Goal: Information Seeking & Learning: Find specific fact

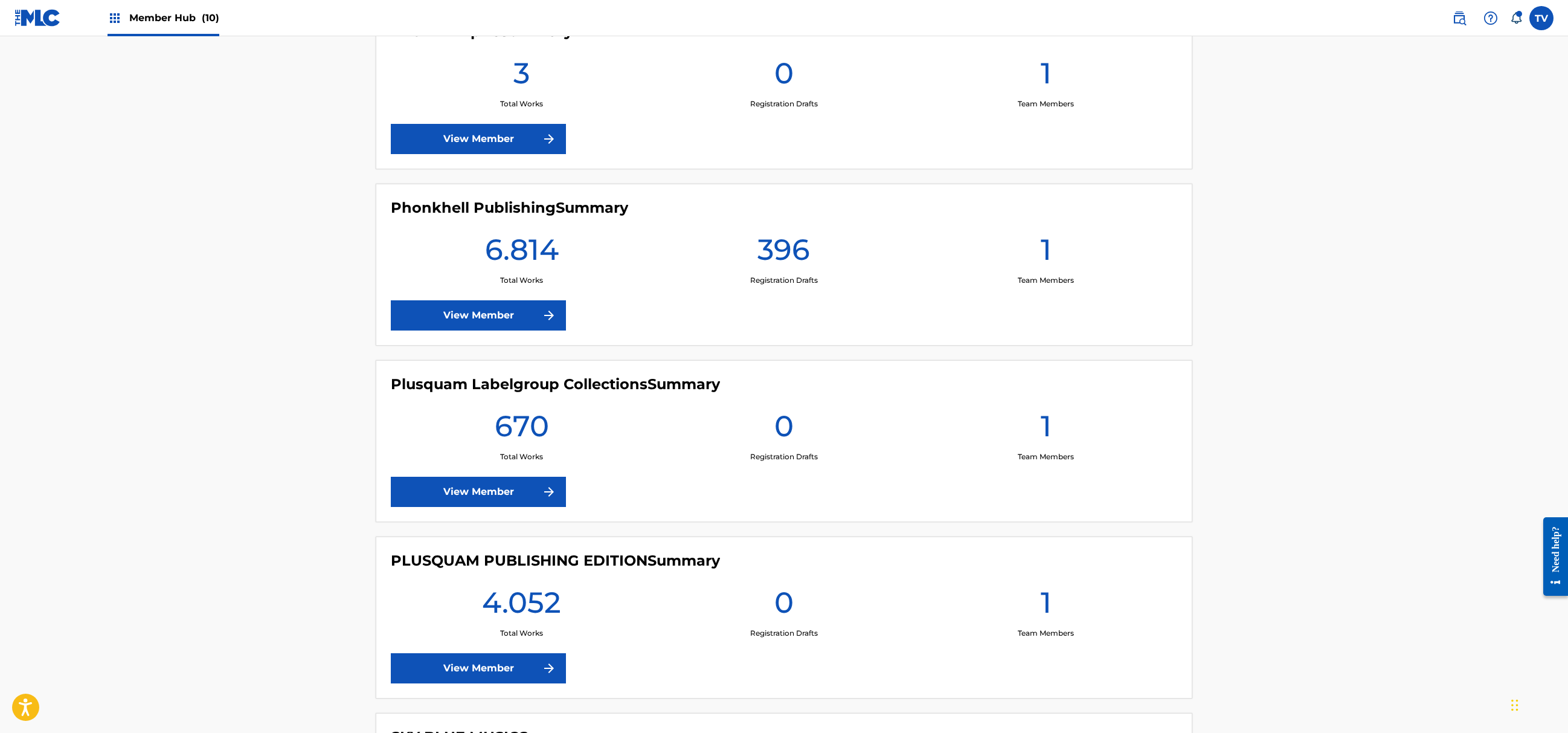
scroll to position [1074, 0]
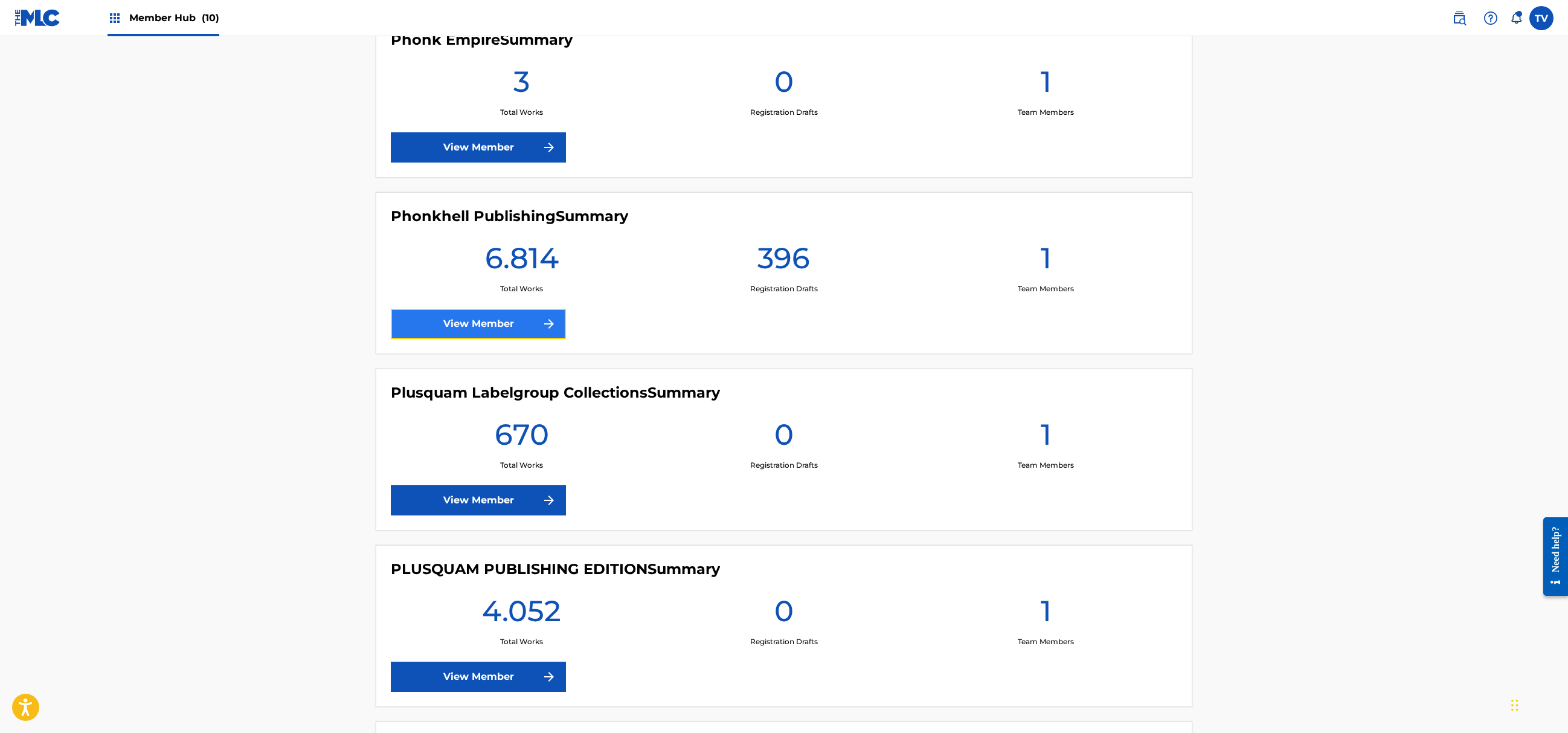
click at [509, 319] on link "View Member" at bounding box center [478, 324] width 175 height 30
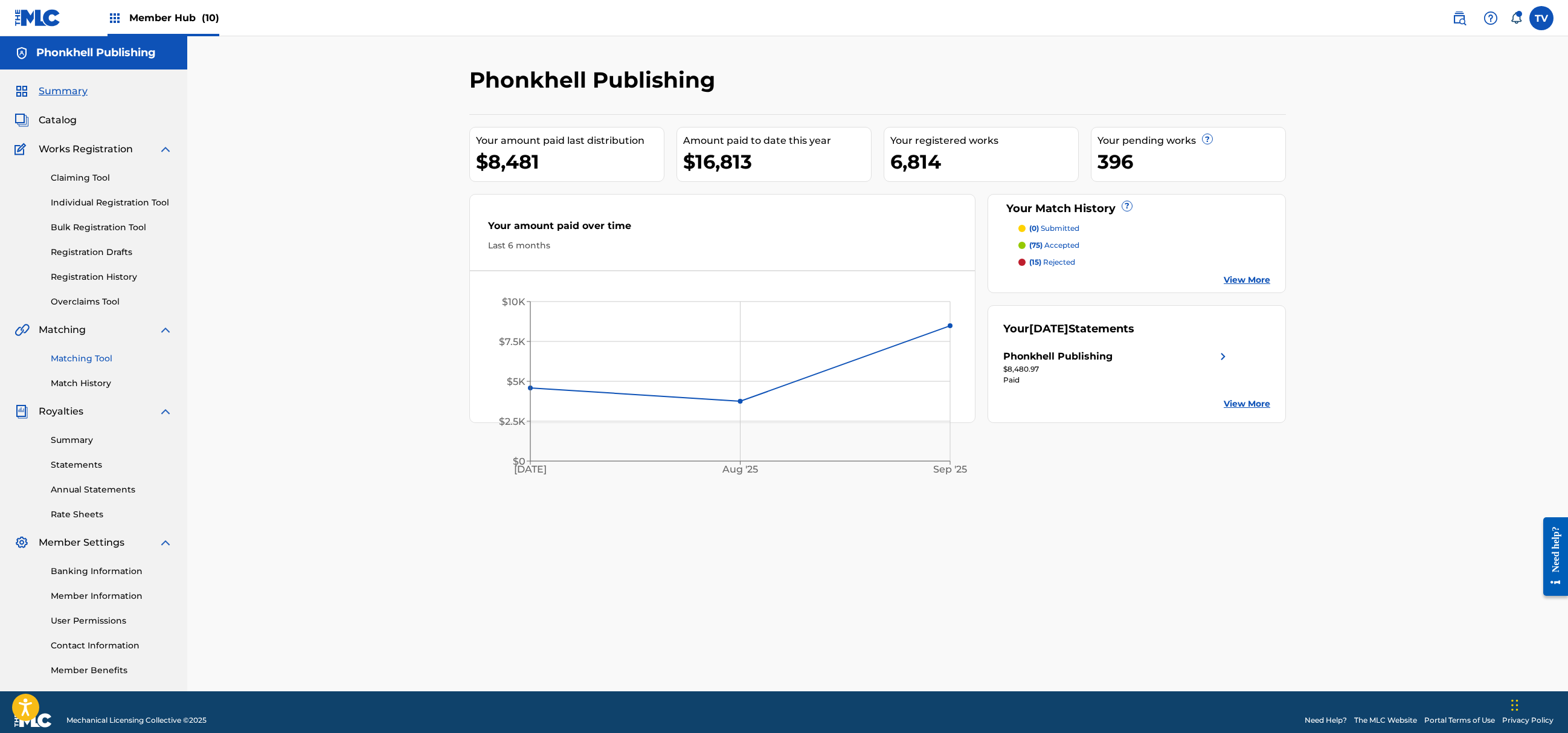
click at [97, 356] on link "Matching Tool" at bounding box center [112, 358] width 122 height 13
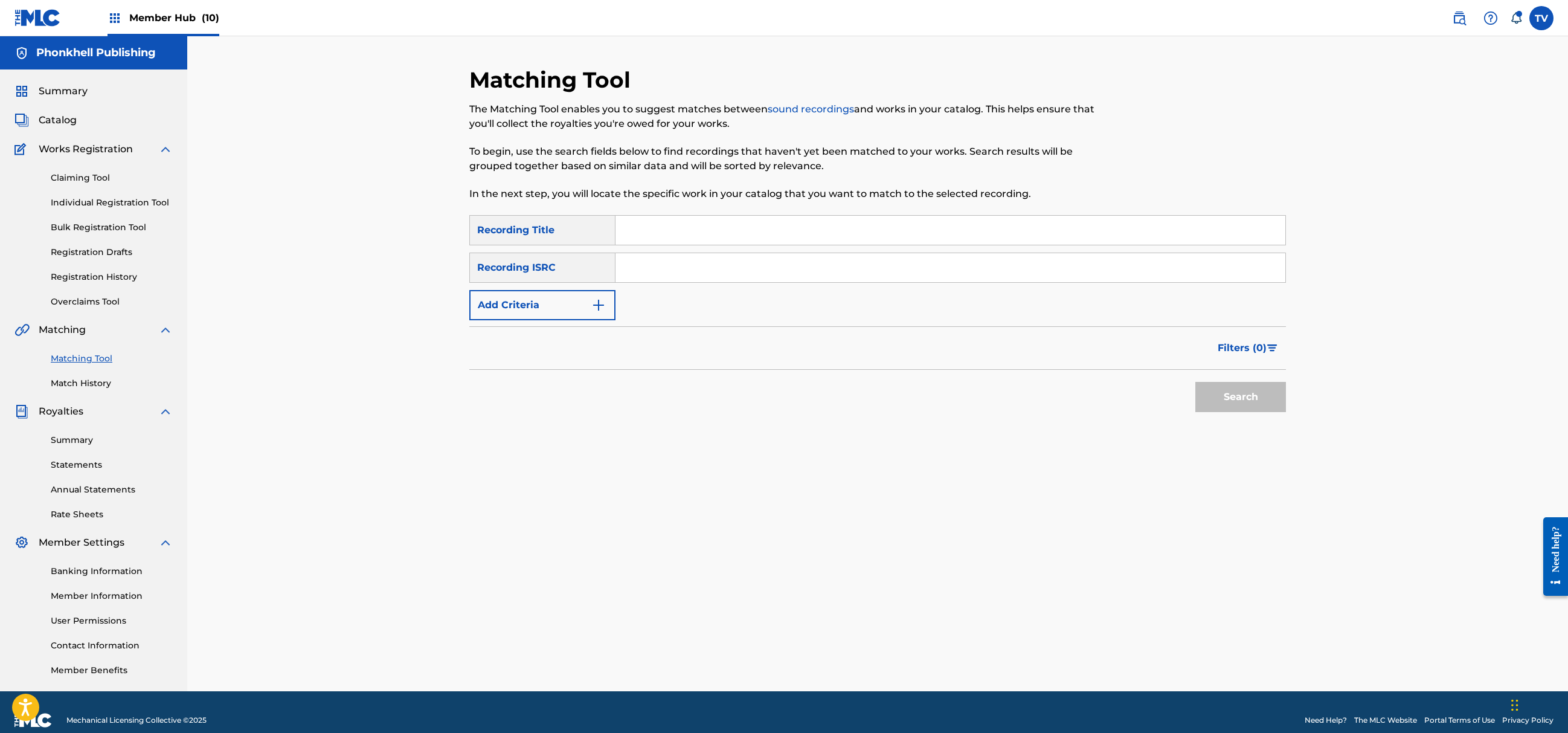
click at [697, 269] on input "Search Form" at bounding box center [950, 268] width 670 height 29
paste input "US3DF2500260"
type input "US3DF2500260"
click at [1196, 382] on button "Search" at bounding box center [1241, 397] width 91 height 30
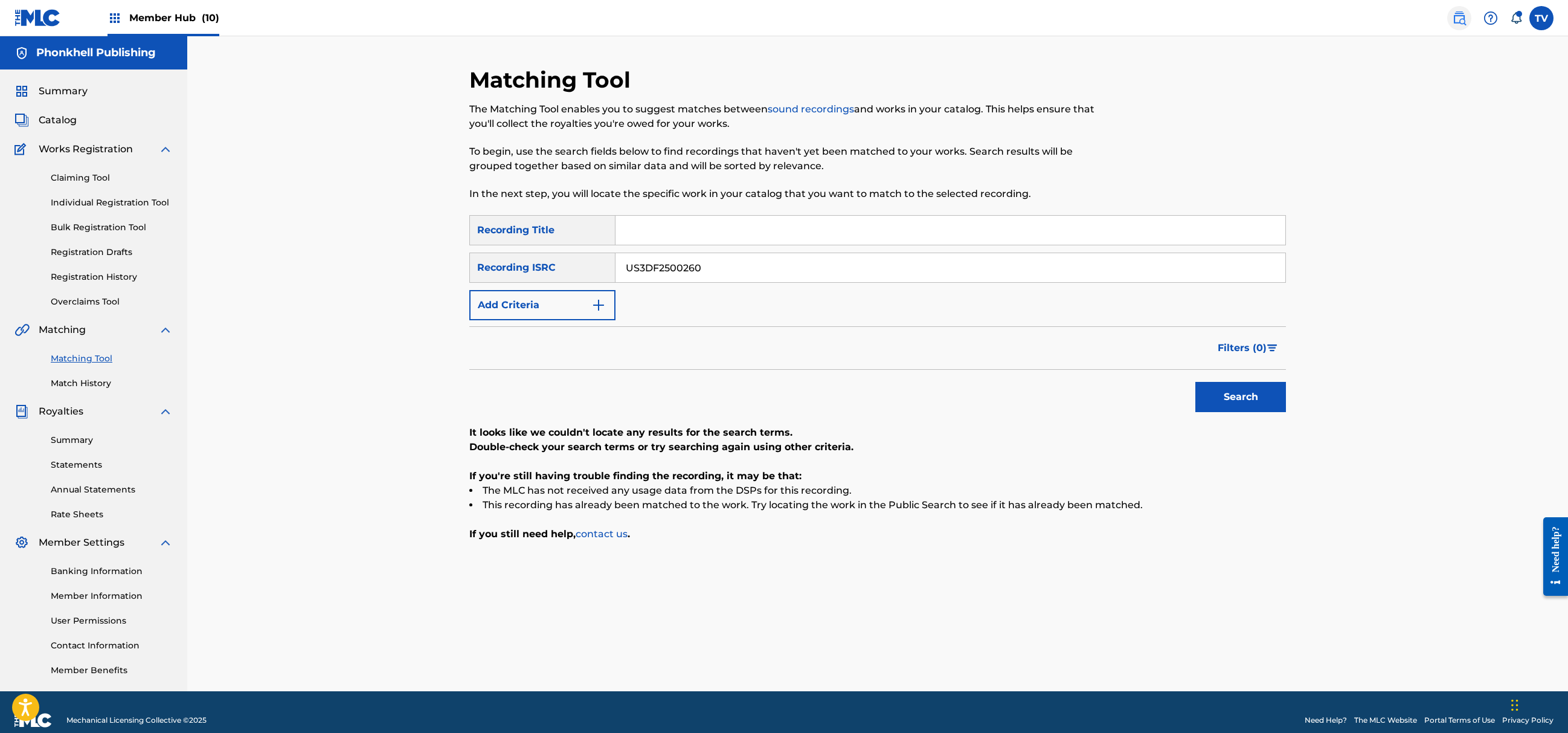
click at [1465, 12] on img at bounding box center [1459, 18] width 14 height 14
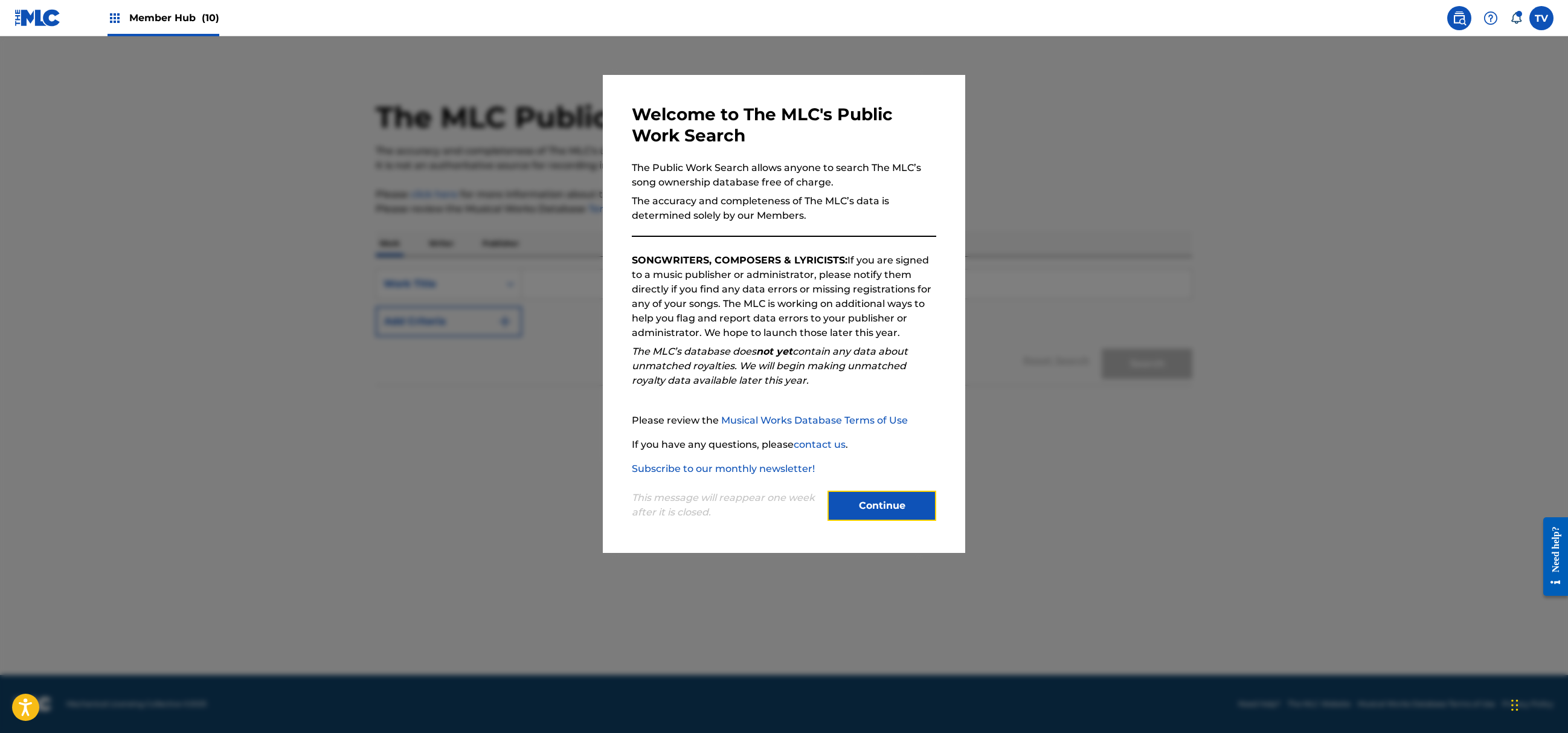
click at [855, 510] on button "Continue" at bounding box center [882, 505] width 109 height 30
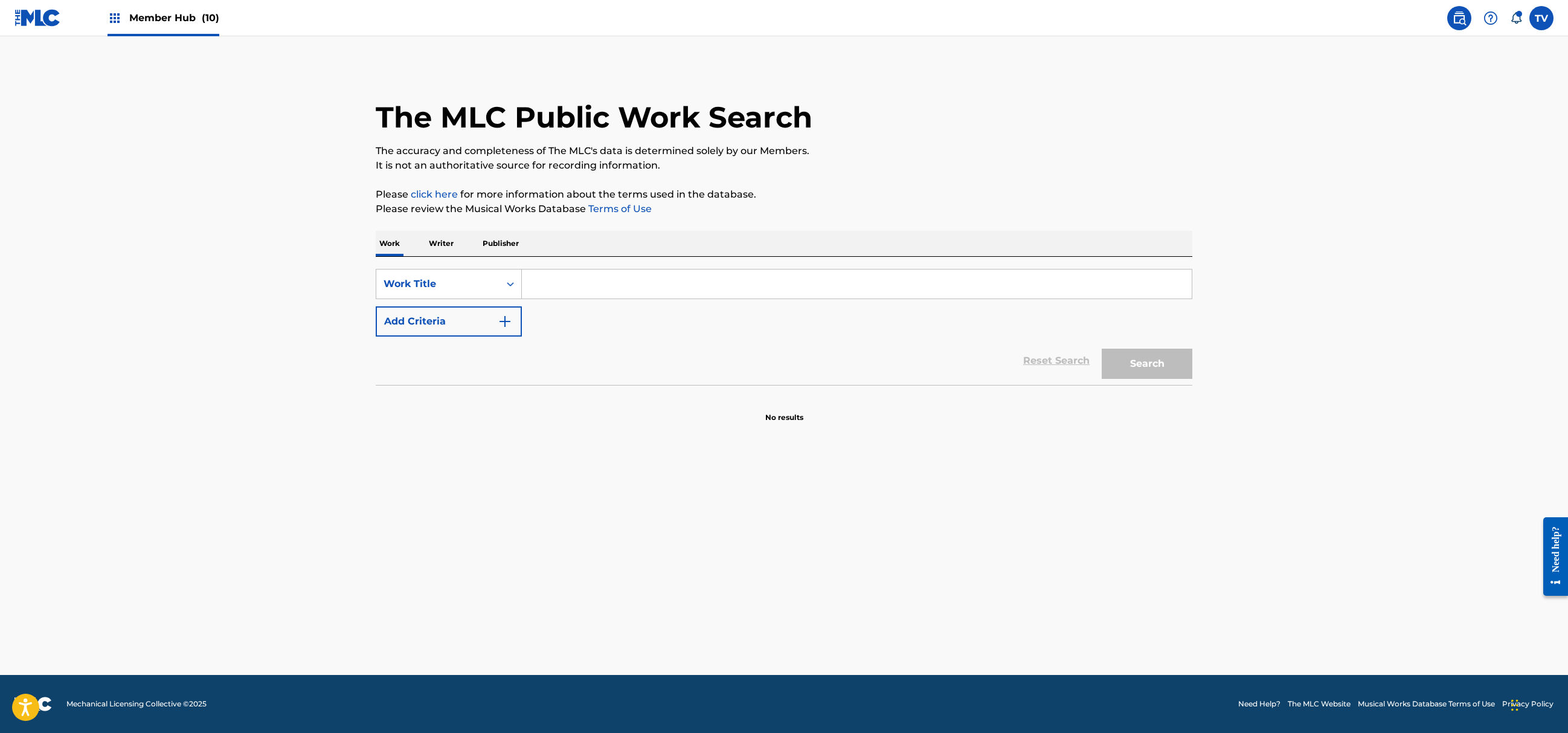
click at [451, 242] on p "Writer" at bounding box center [441, 243] width 32 height 25
click at [527, 277] on input "Search Form" at bounding box center [857, 284] width 670 height 29
paste input "[PERSON_NAME]"
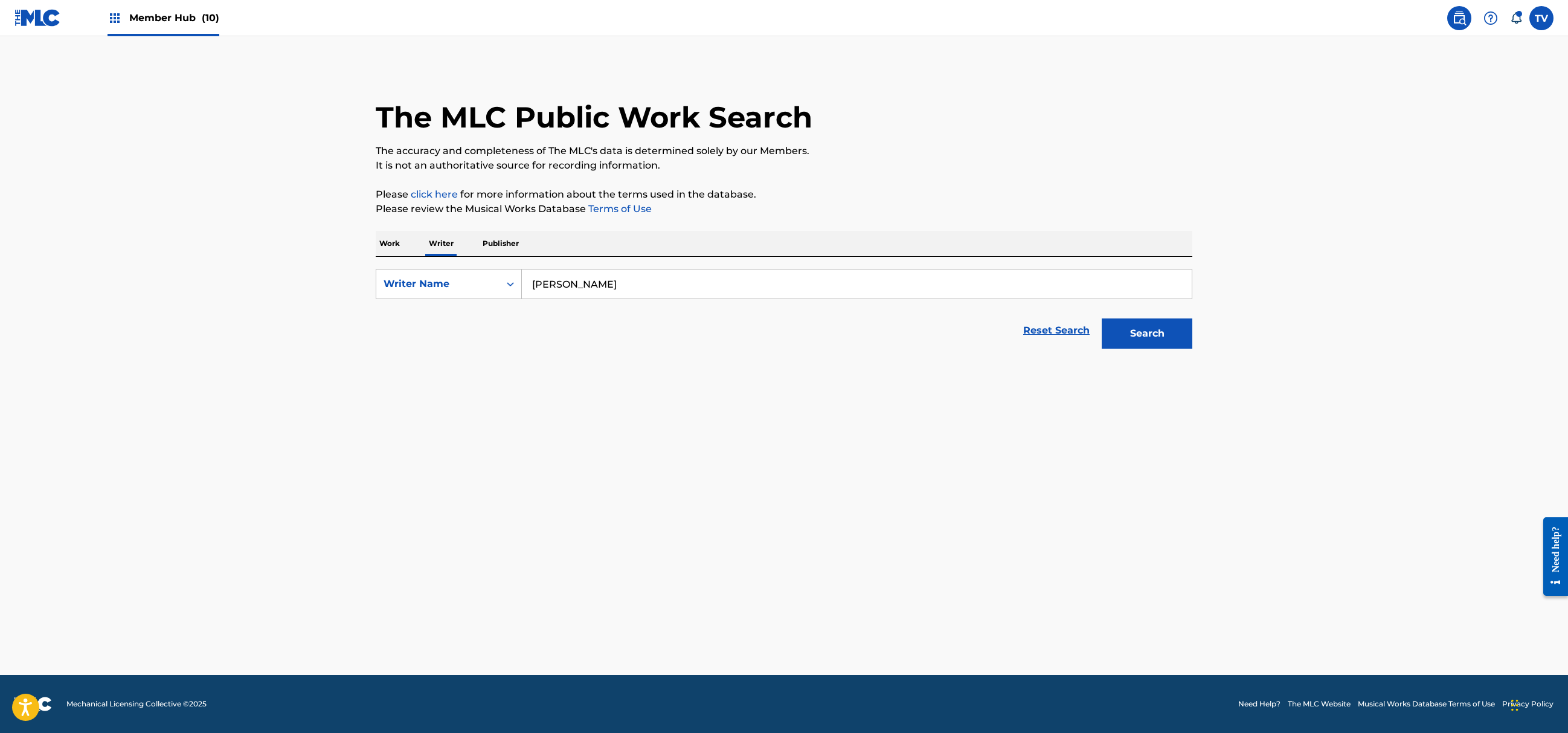
type input "[PERSON_NAME]"
click at [1102, 319] on button "Search" at bounding box center [1147, 334] width 91 height 30
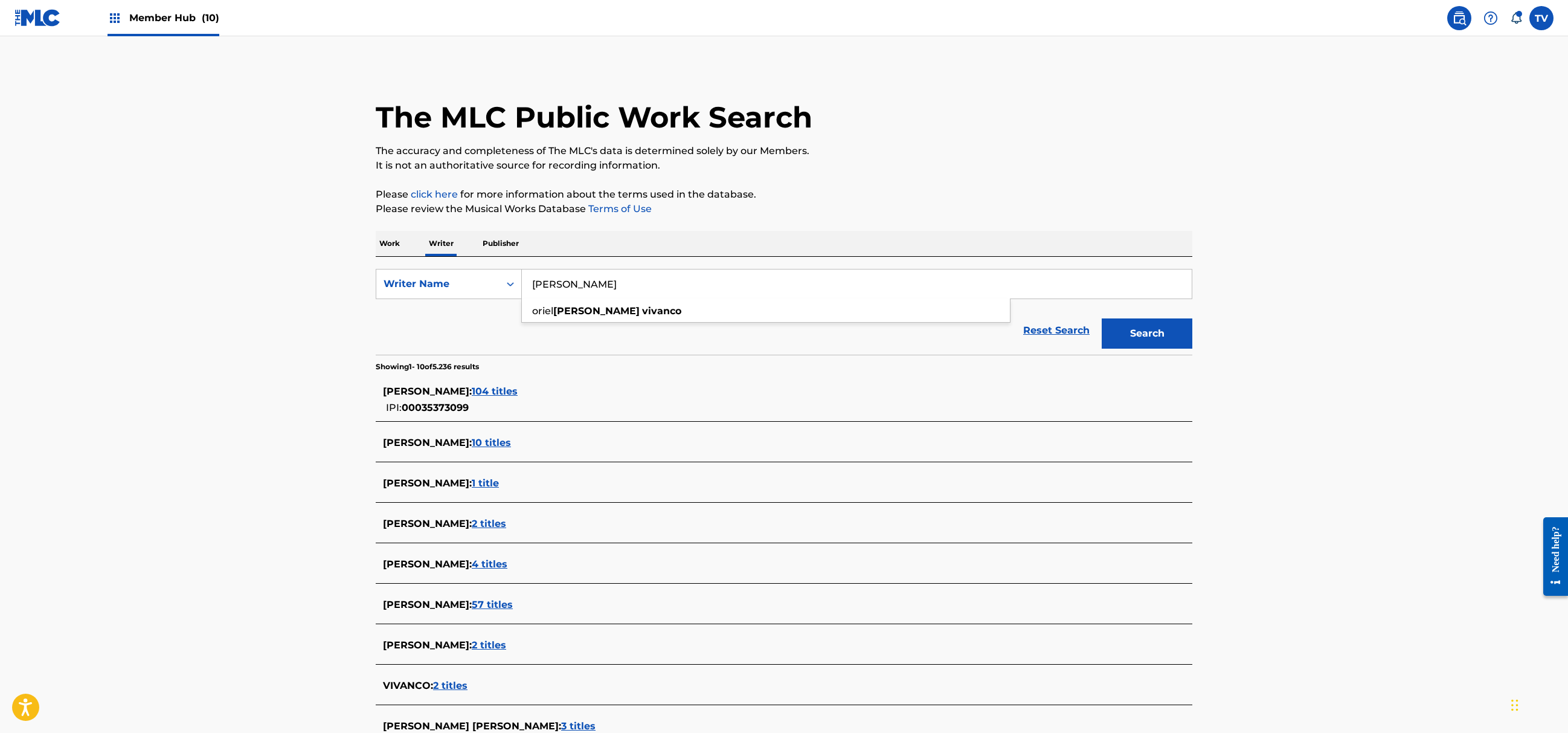
click at [288, 499] on main "The MLC Public Work Search The accuracy and completeness of The MLC's data is d…" at bounding box center [784, 445] width 1568 height 818
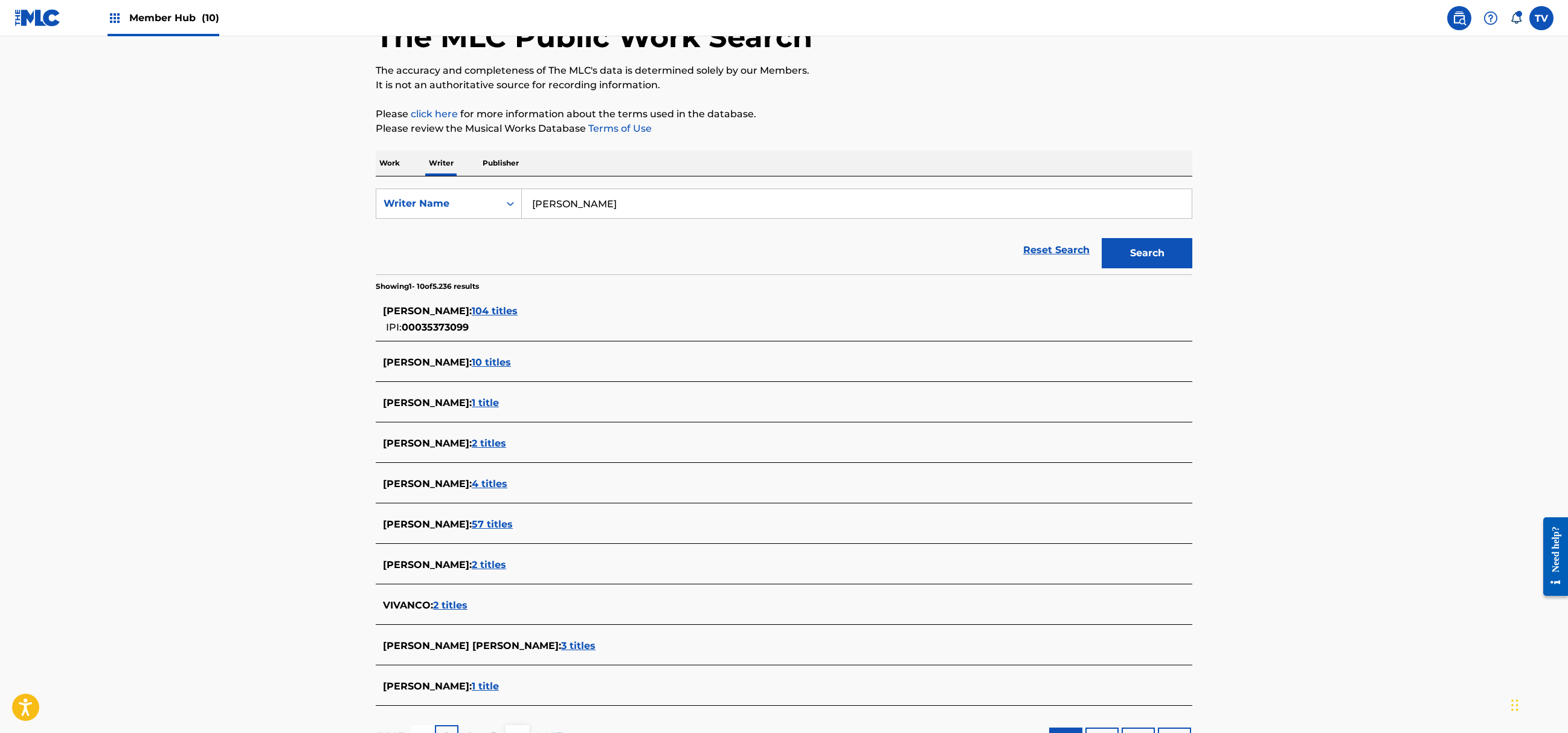
click at [561, 645] on span "3 titles" at bounding box center [578, 645] width 35 height 12
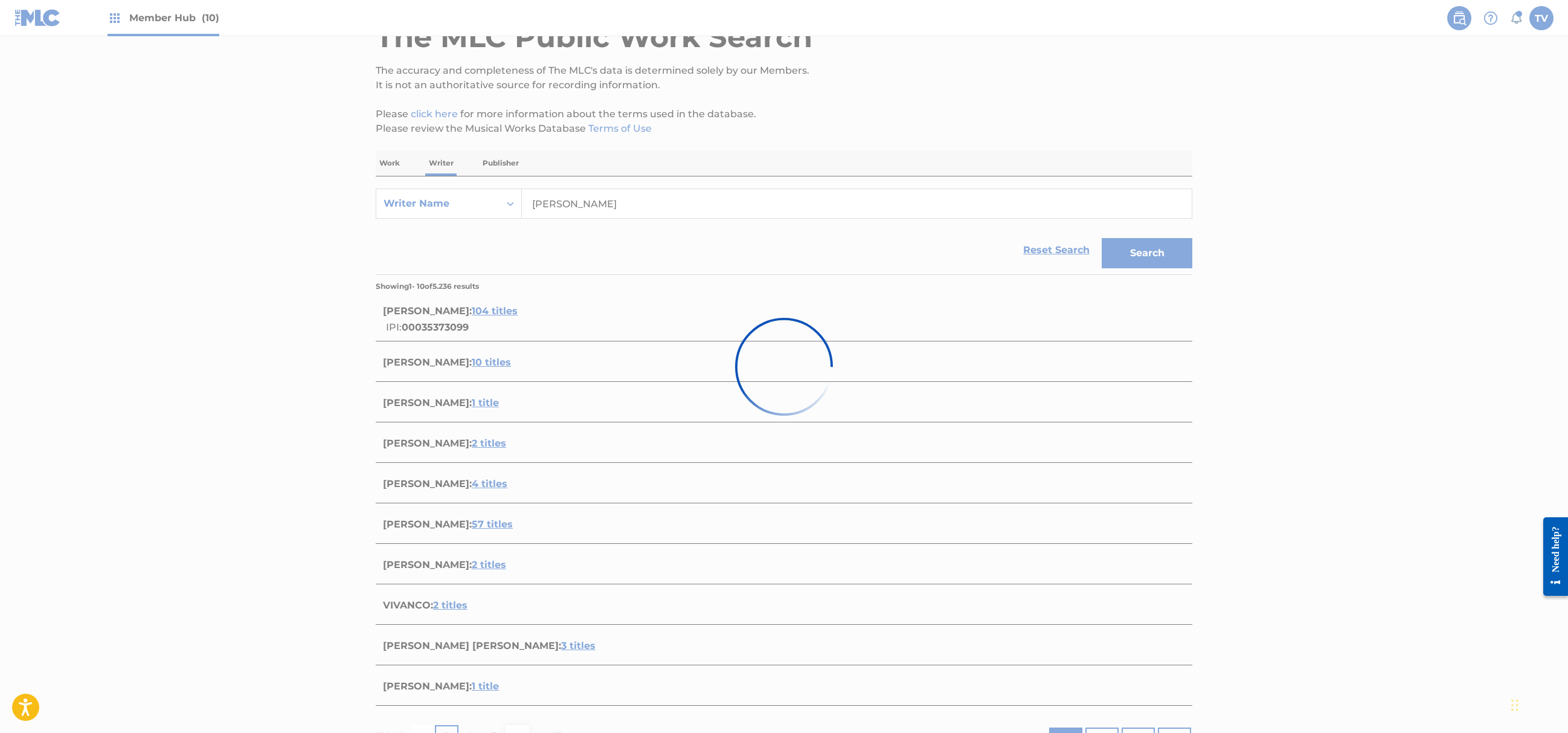
scroll to position [78, 0]
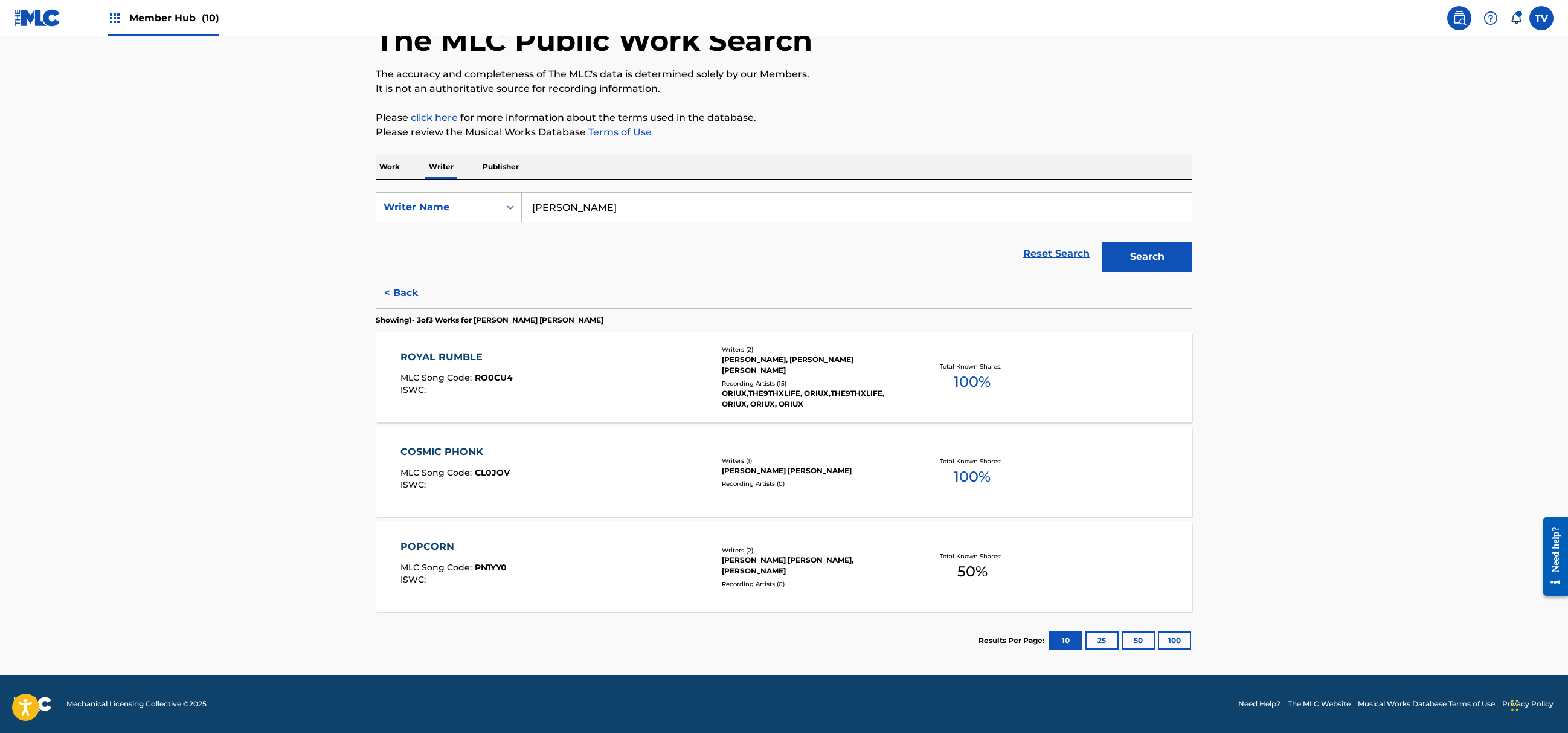
click at [1293, 435] on main "The MLC Public Work Search The accuracy and completeness of The MLC's data is d…" at bounding box center [784, 317] width 1568 height 715
